Goal: Transaction & Acquisition: Purchase product/service

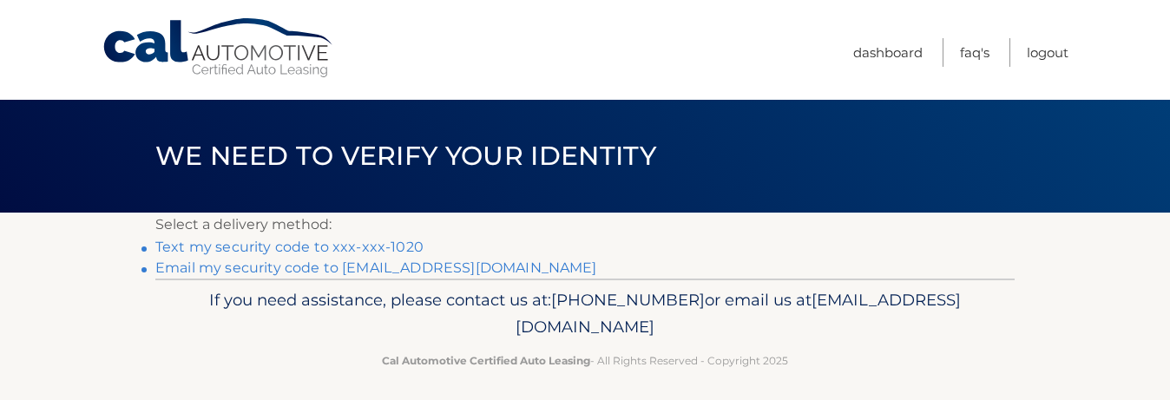
click at [401, 248] on link "Text my security code to xxx-xxx-1020" at bounding box center [289, 247] width 268 height 16
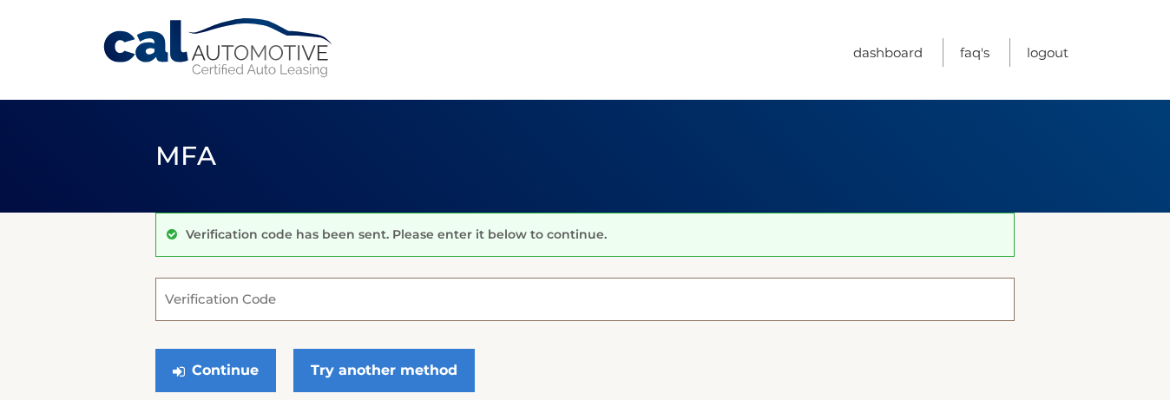
click at [320, 296] on input "Verification Code" at bounding box center [585, 299] width 860 height 43
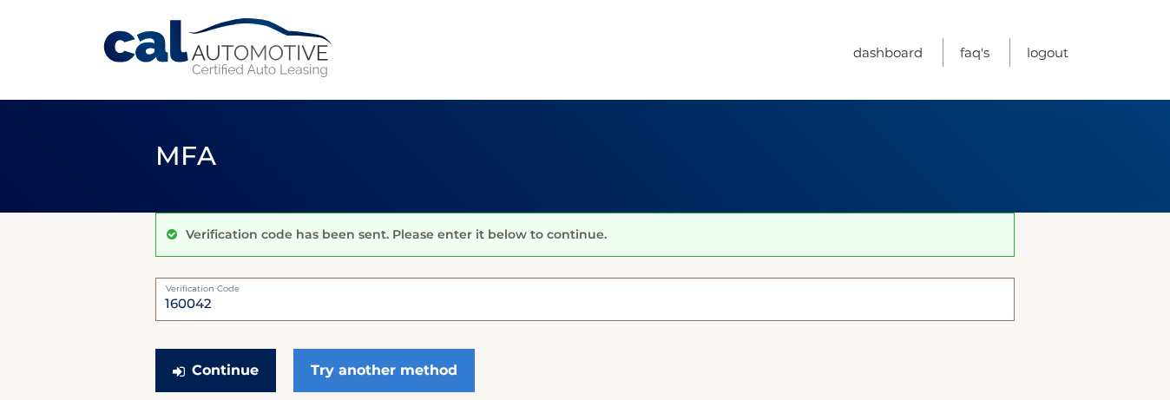
type input "160042"
click at [199, 374] on button "Continue" at bounding box center [215, 370] width 121 height 43
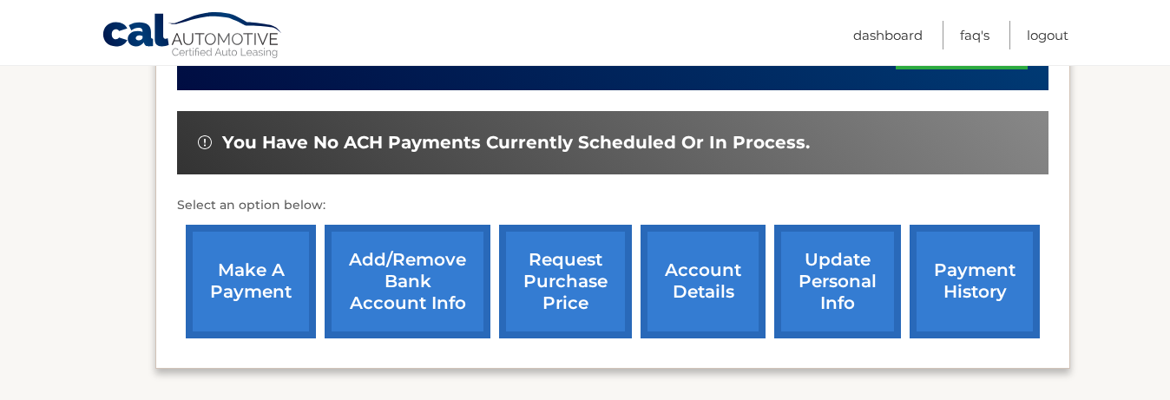
scroll to position [610, 0]
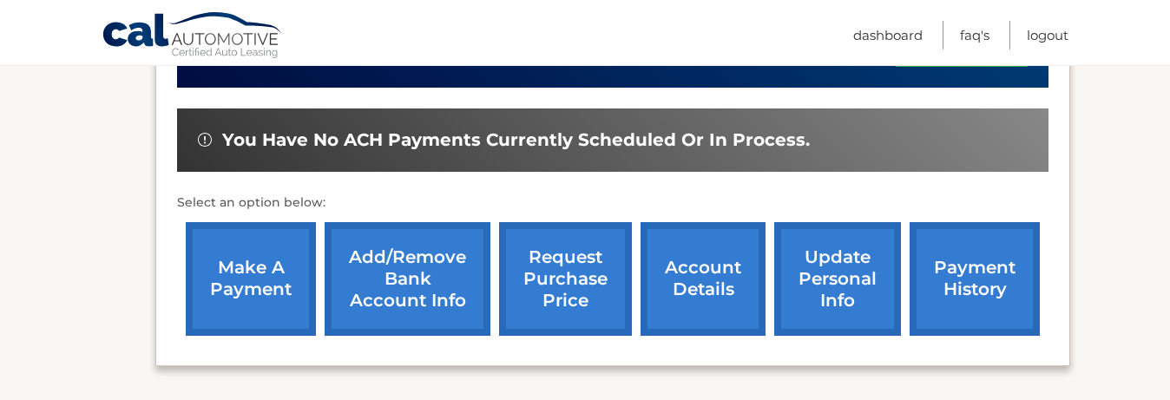
click at [237, 266] on link "make a payment" at bounding box center [251, 279] width 130 height 114
click at [973, 280] on link "payment history" at bounding box center [975, 279] width 130 height 114
click at [257, 276] on link "make a payment" at bounding box center [251, 279] width 130 height 114
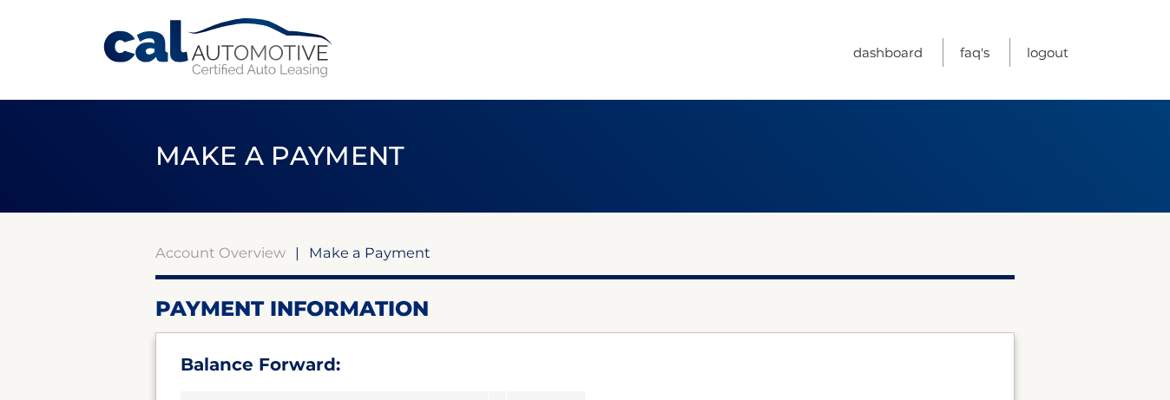
select select "MTRkYmUwZDAtZGE1YS00YjA2LTg4ZjMtN2MxNmU3NTMxNjEy"
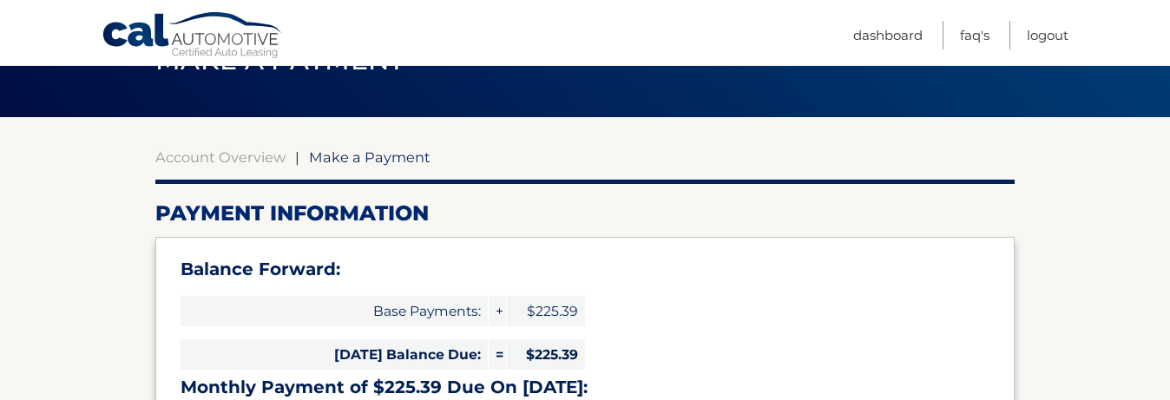
scroll to position [148, 0]
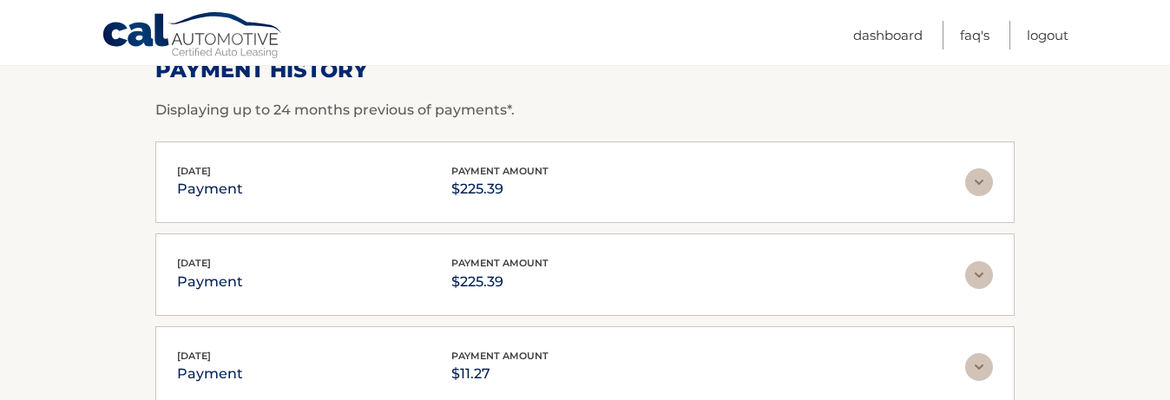
scroll to position [239, 0]
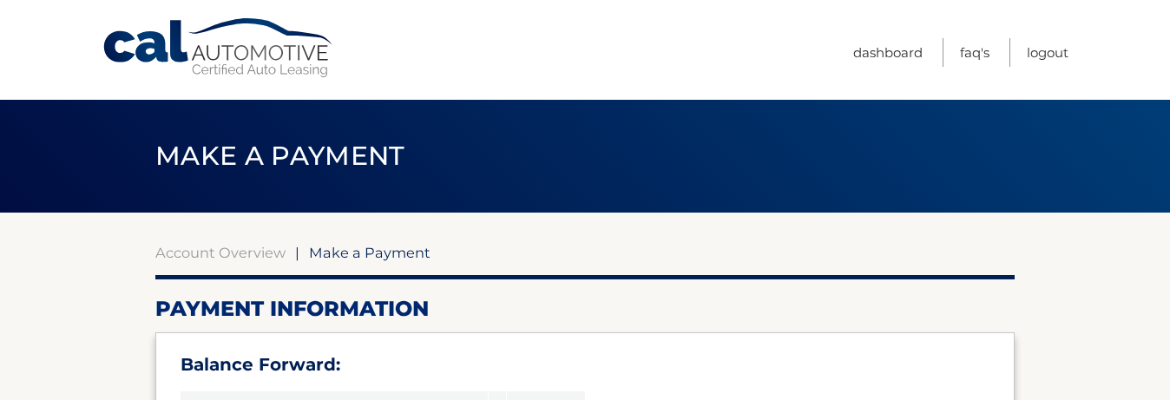
select select "MTRkYmUwZDAtZGE1YS00YjA2LTg4ZjMtN2MxNmU3NTMxNjEy"
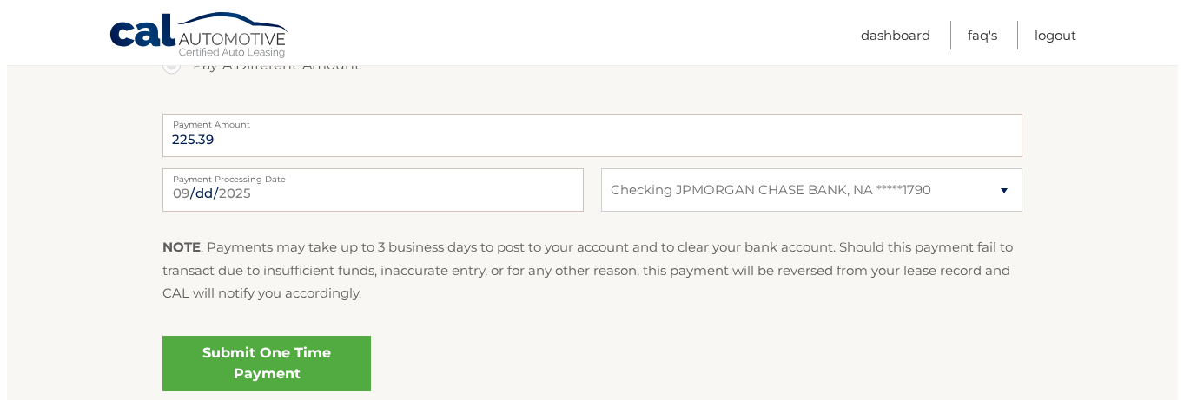
scroll to position [849, 0]
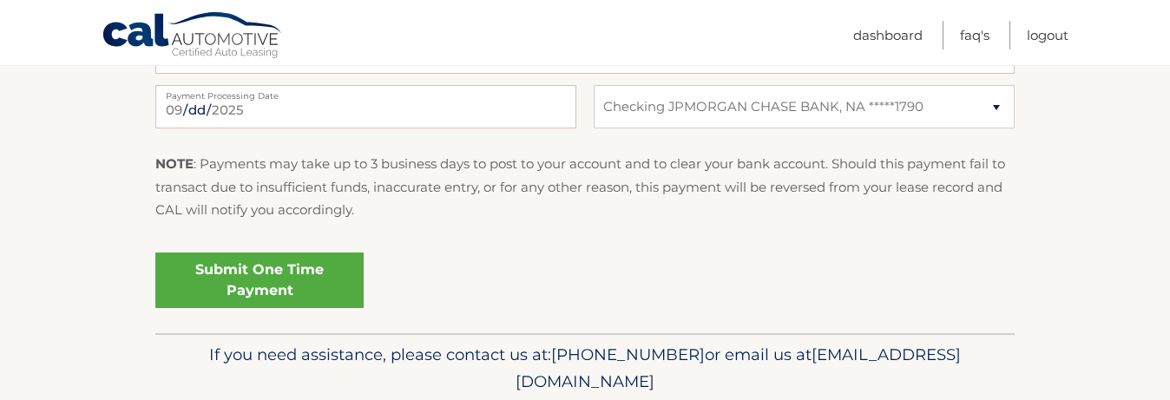
click at [314, 294] on link "Submit One Time Payment" at bounding box center [259, 281] width 208 height 56
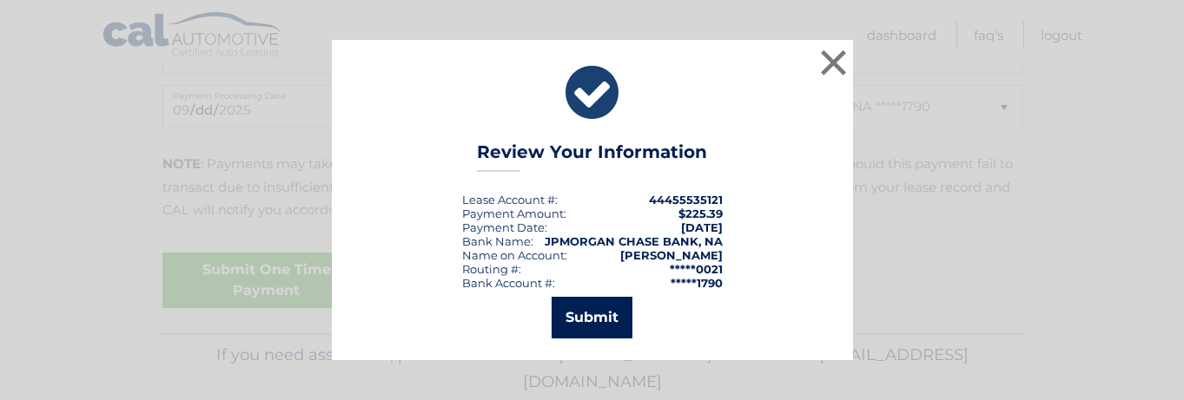
click at [590, 320] on button "Submit" at bounding box center [591, 318] width 81 height 42
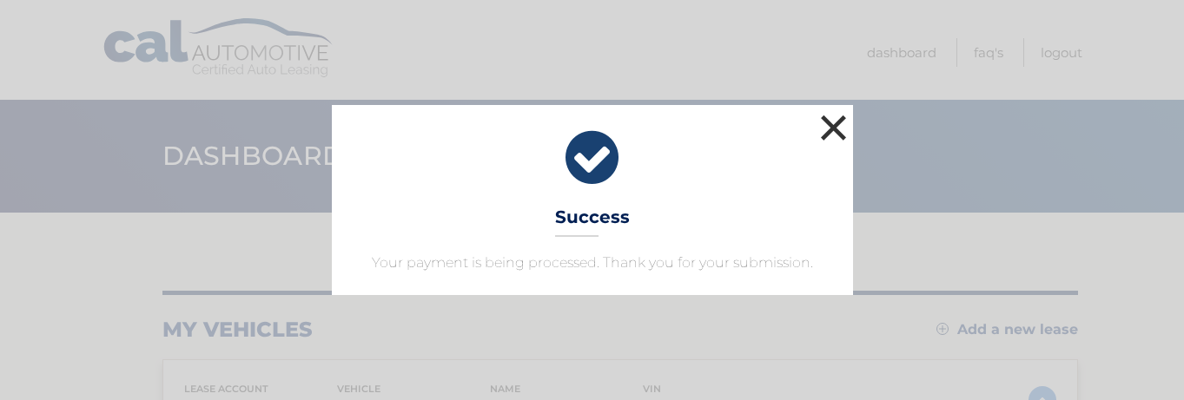
click at [838, 130] on button "×" at bounding box center [833, 127] width 35 height 35
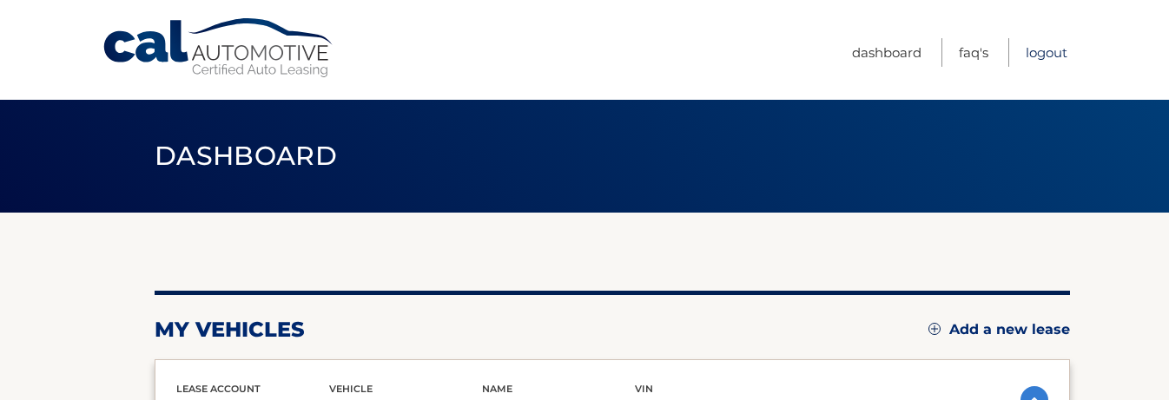
click at [1051, 54] on link "Logout" at bounding box center [1046, 52] width 42 height 29
